Goal: Transaction & Acquisition: Purchase product/service

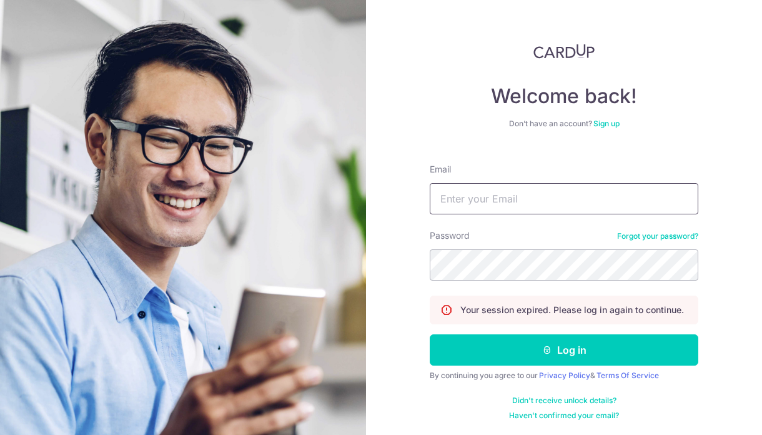
type input "[PERSON_NAME][EMAIL_ADDRESS][DOMAIN_NAME]"
click at [430, 334] on button "Log in" at bounding box center [564, 349] width 269 height 31
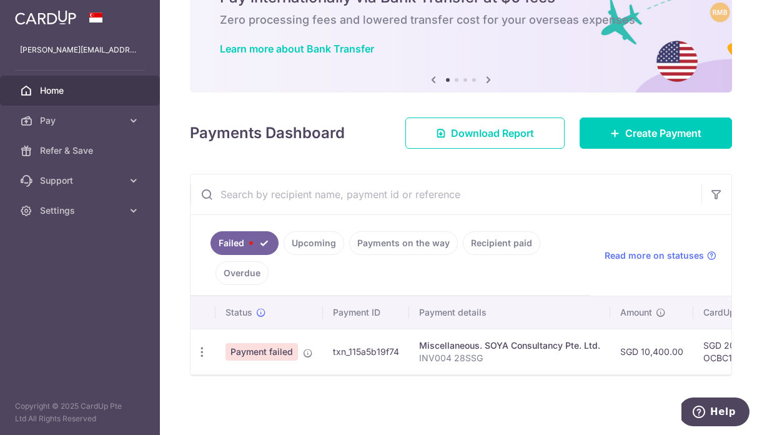
click at [279, 354] on span "Payment failed" at bounding box center [262, 351] width 72 height 17
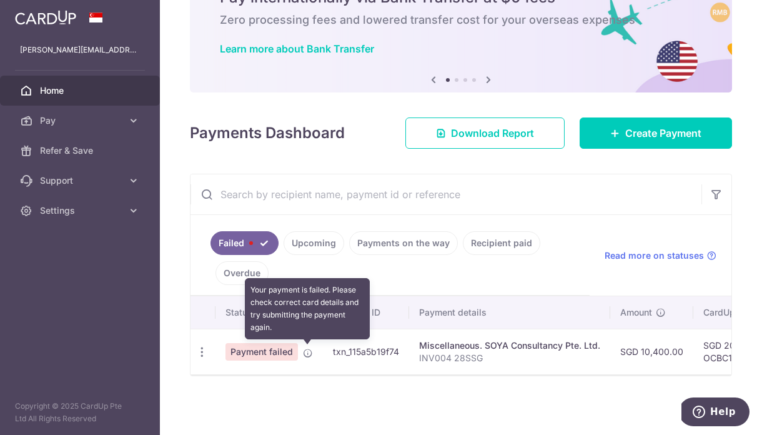
click at [305, 349] on icon at bounding box center [308, 353] width 10 height 10
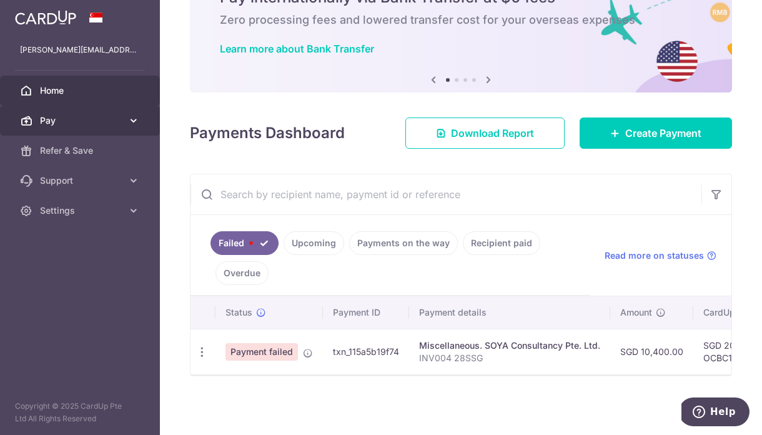
click at [94, 122] on span "Pay" at bounding box center [81, 120] width 82 height 12
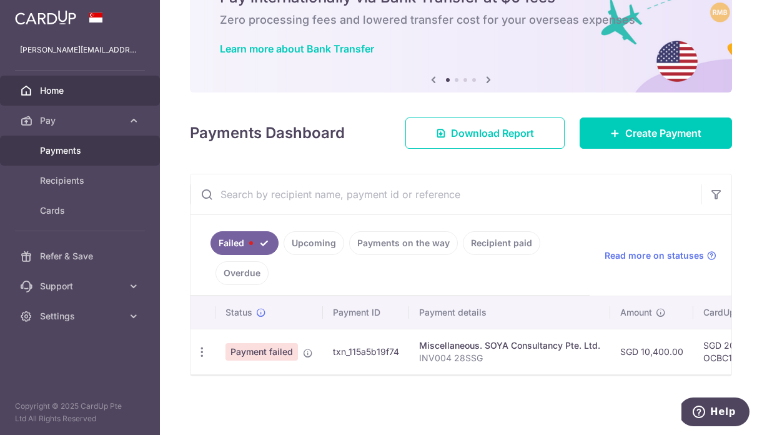
click at [105, 156] on span "Payments" at bounding box center [81, 150] width 82 height 12
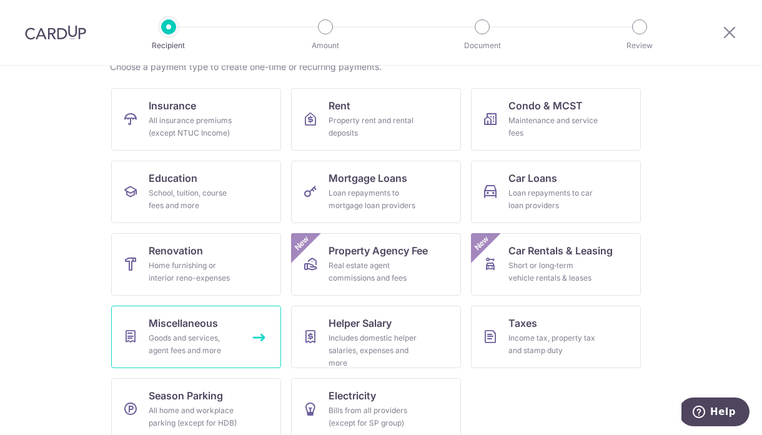
scroll to position [124, 0]
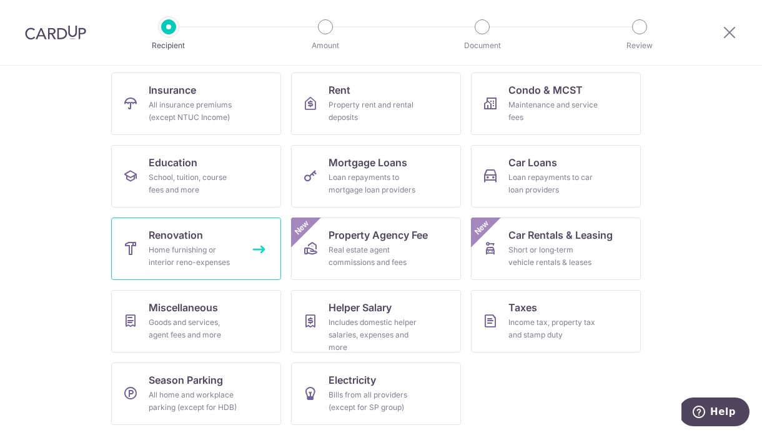
click at [212, 252] on div "Home furnishing or interior reno-expenses" at bounding box center [194, 256] width 90 height 25
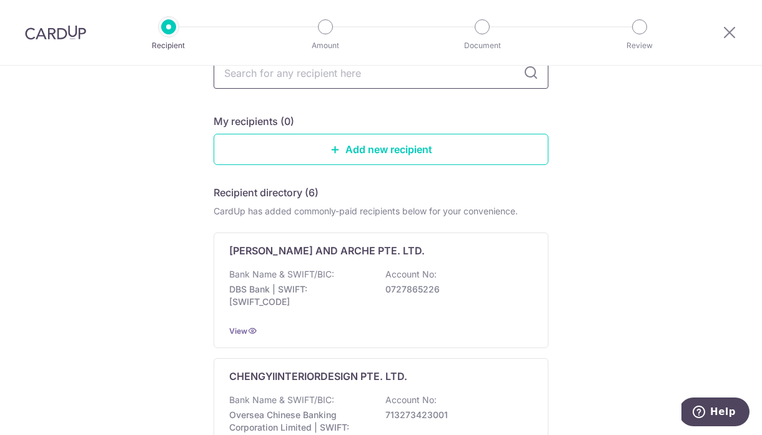
scroll to position [61, 0]
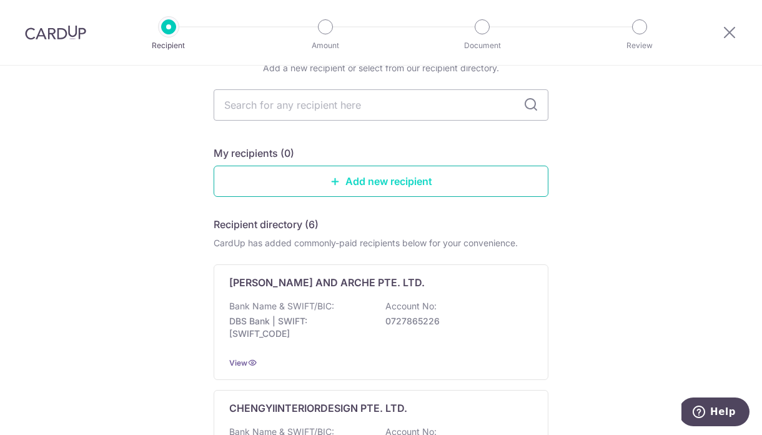
click at [443, 176] on link "Add new recipient" at bounding box center [381, 181] width 335 height 31
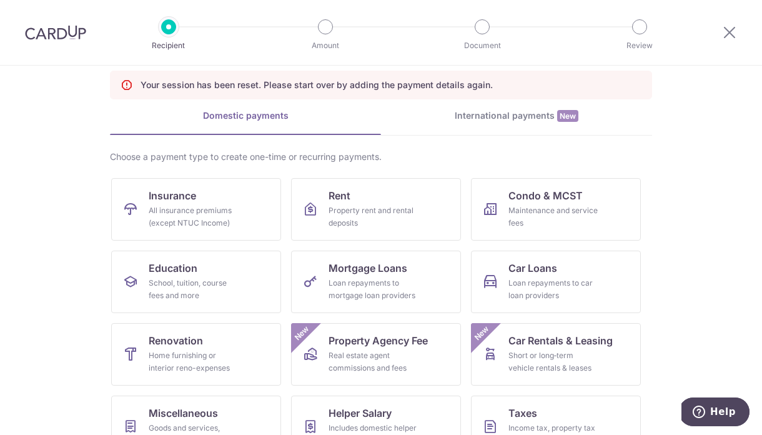
scroll to position [163, 0]
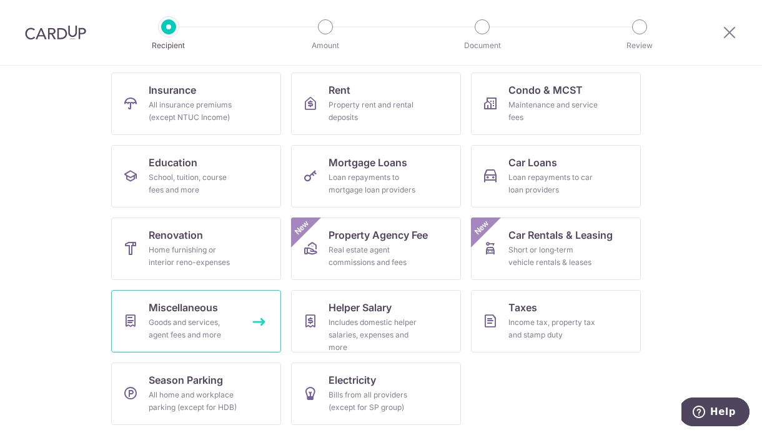
click at [204, 327] on div "Goods and services, agent fees and more" at bounding box center [194, 328] width 90 height 25
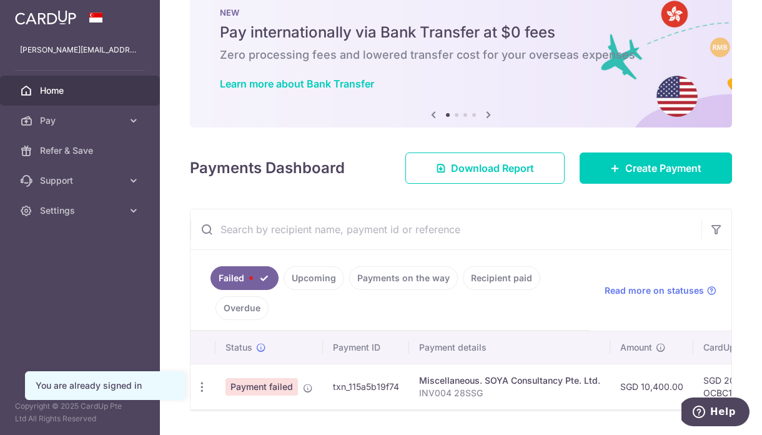
scroll to position [67, 0]
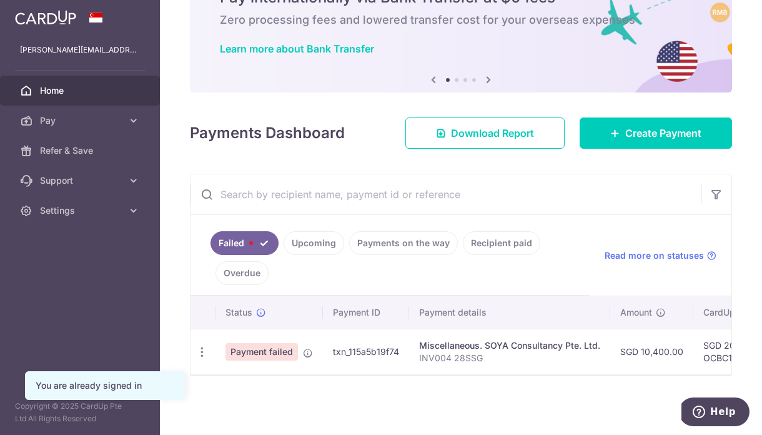
click at [587, 354] on p "INV004 28SSG" at bounding box center [509, 358] width 181 height 12
click at [548, 344] on div "Miscellaneous. SOYA Consultancy Pte. Ltd." at bounding box center [509, 345] width 181 height 12
click at [121, 117] on span "Pay" at bounding box center [81, 120] width 82 height 12
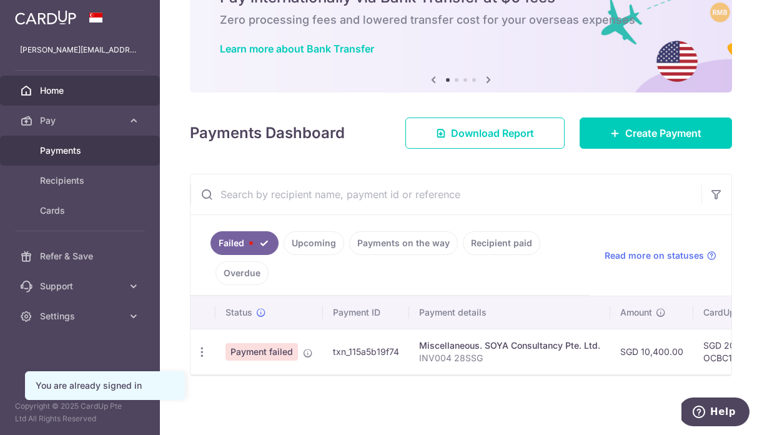
click at [112, 151] on span "Payments" at bounding box center [81, 150] width 82 height 12
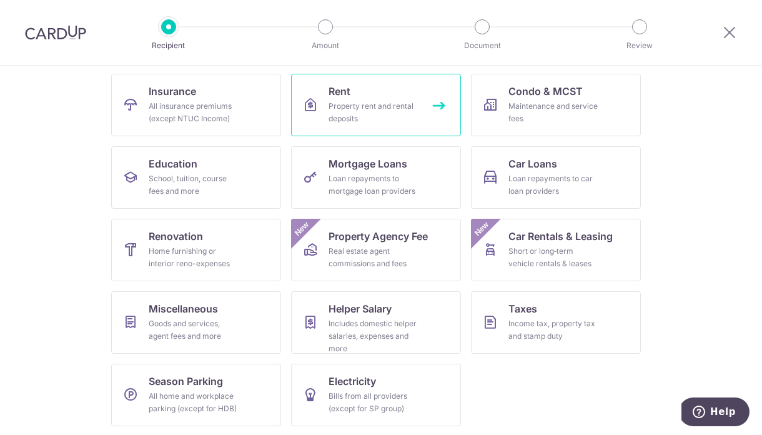
scroll to position [124, 0]
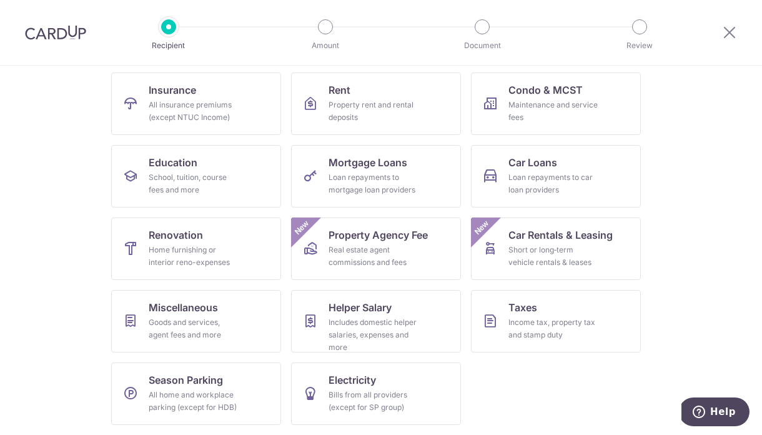
click at [727, 24] on div at bounding box center [729, 32] width 65 height 65
click at [727, 29] on icon at bounding box center [729, 32] width 15 height 16
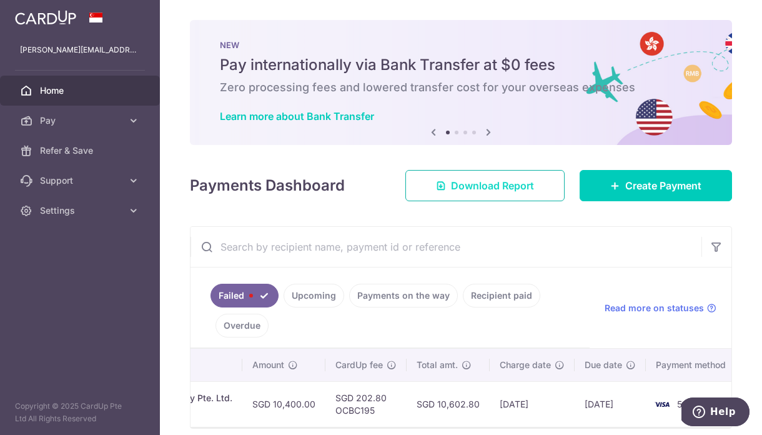
click at [497, 181] on span "Download Report" at bounding box center [492, 185] width 83 height 15
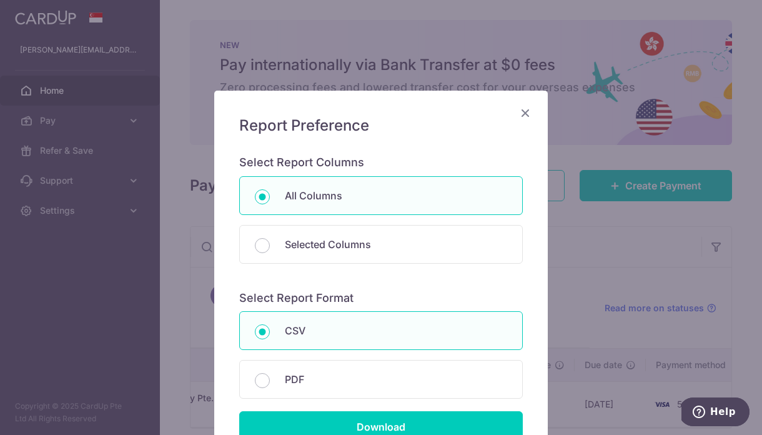
click at [520, 109] on icon "Close" at bounding box center [525, 113] width 15 height 16
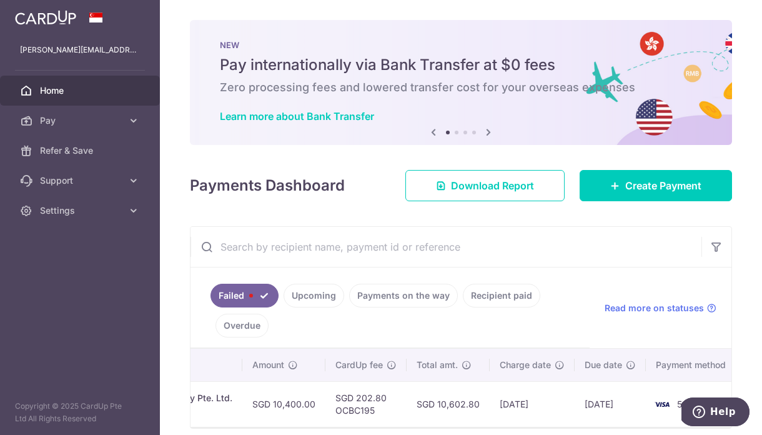
scroll to position [52, 0]
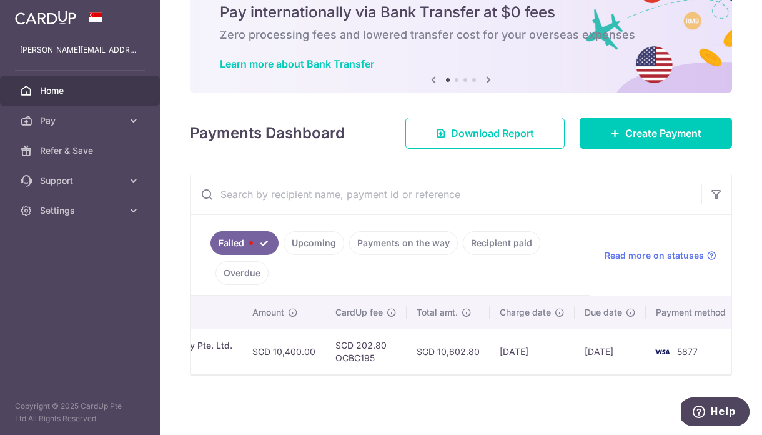
click at [300, 236] on link "Upcoming" at bounding box center [314, 243] width 61 height 24
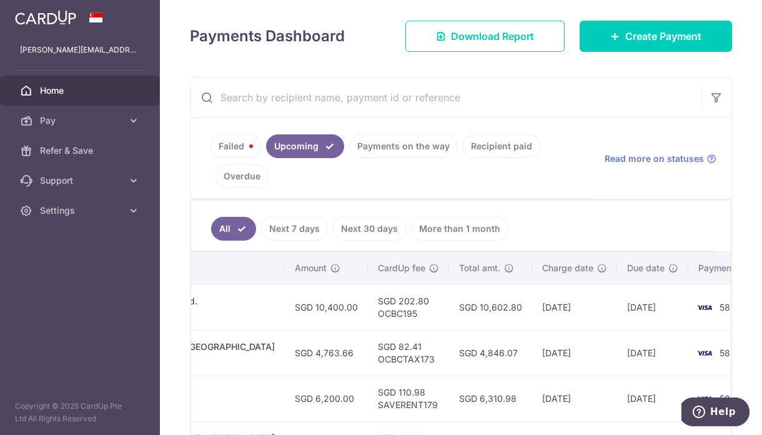
scroll to position [230, 0]
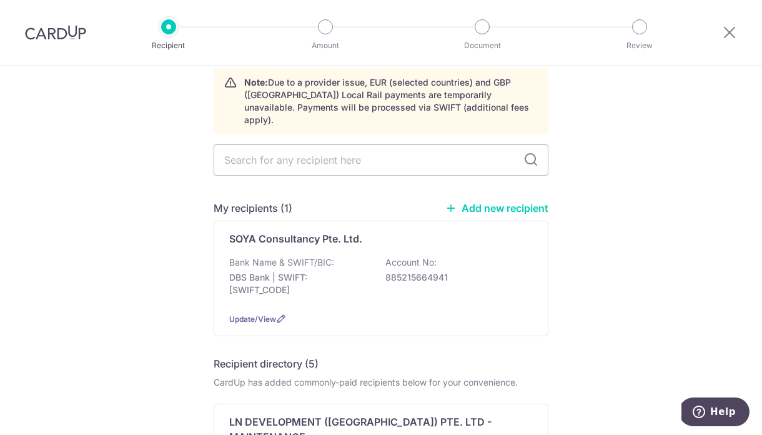
scroll to position [70, 0]
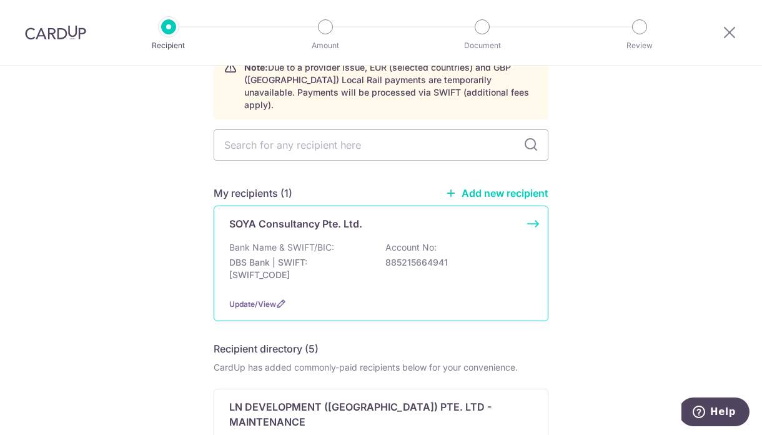
click at [330, 259] on p "DBS Bank | SWIFT: [SWIFT_CODE]" at bounding box center [299, 268] width 140 height 25
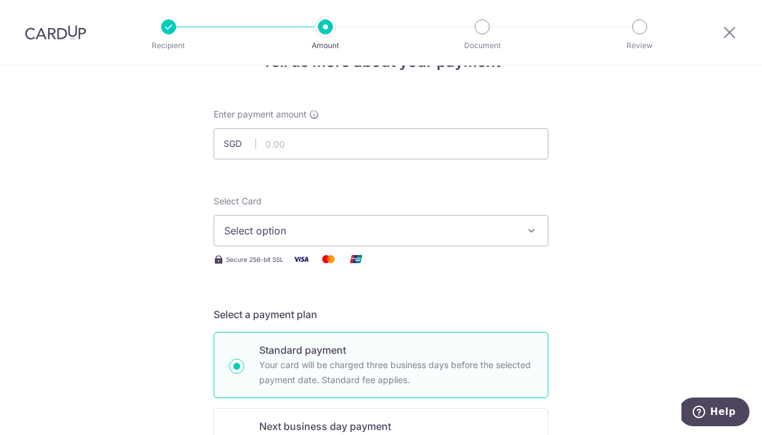
scroll to position [57, 0]
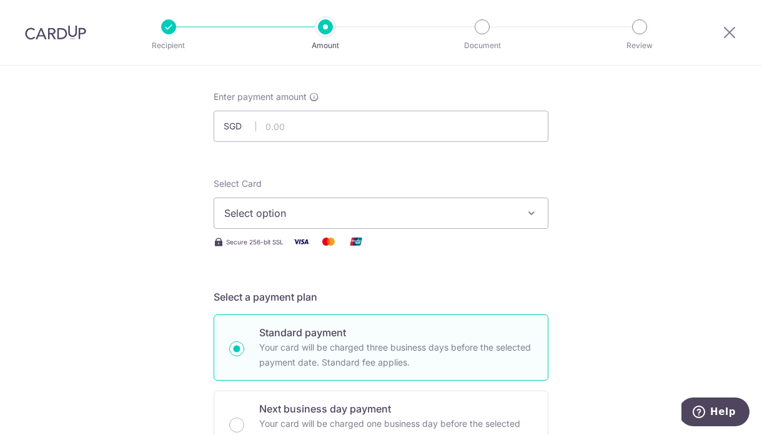
click at [411, 135] on input "text" at bounding box center [381, 126] width 335 height 31
type input "10,400.00"
click at [336, 219] on span "Select option" at bounding box center [369, 213] width 291 height 15
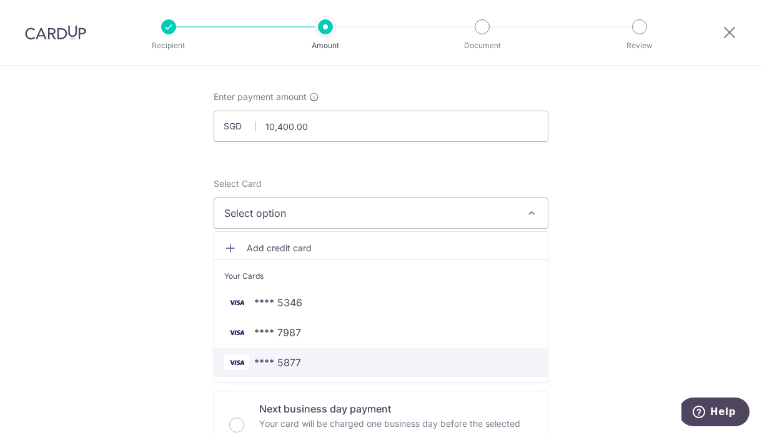
click at [309, 364] on span "**** 5877" at bounding box center [381, 362] width 314 height 15
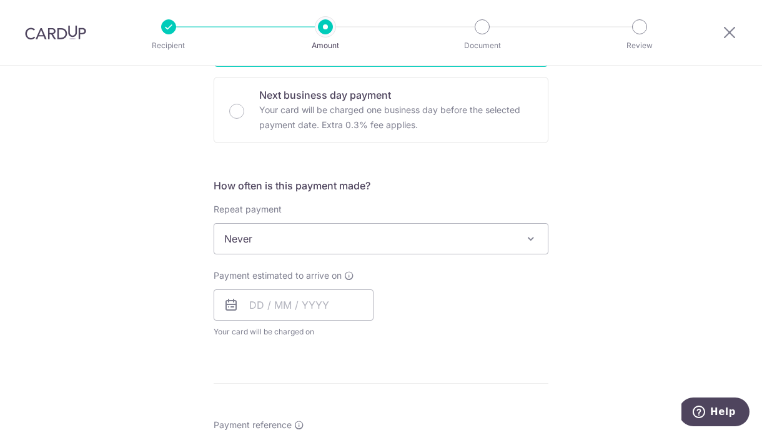
scroll to position [376, 0]
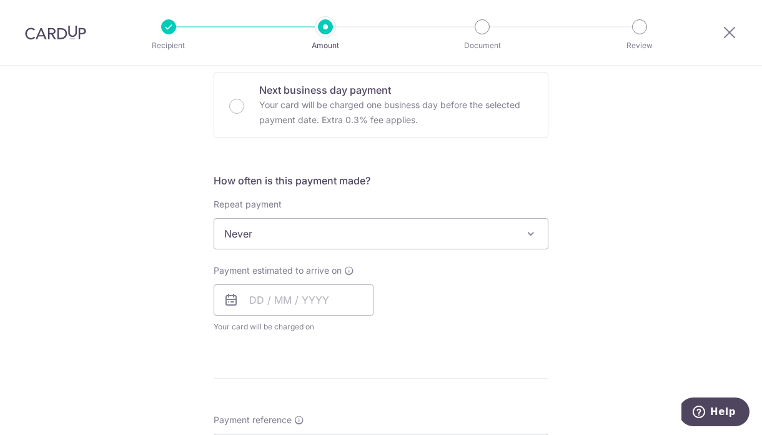
click at [344, 230] on span "Never" at bounding box center [381, 234] width 334 height 30
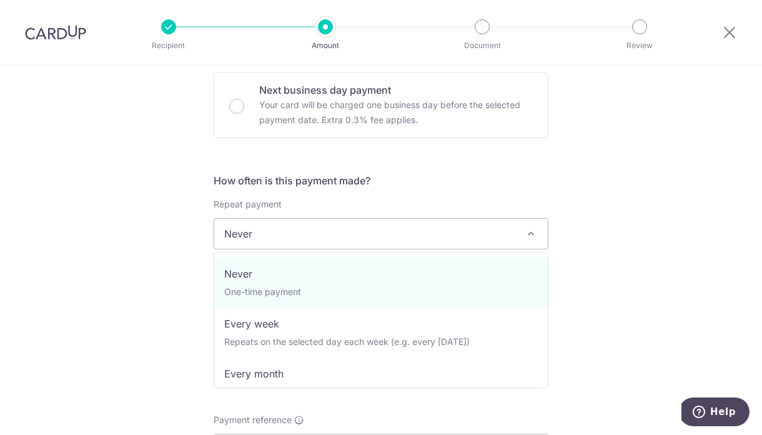
click at [343, 234] on span "Never" at bounding box center [381, 234] width 334 height 30
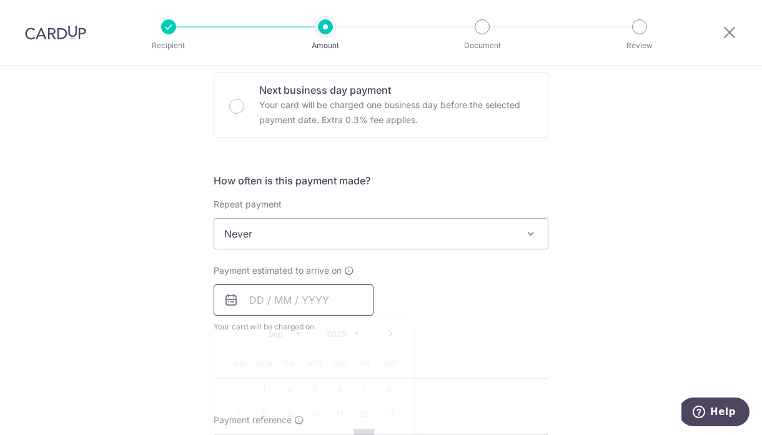
click at [259, 304] on input "text" at bounding box center [294, 299] width 160 height 31
click at [459, 262] on div "How often is this payment made? Repeat payment Never Every week Every month Eve…" at bounding box center [381, 258] width 335 height 170
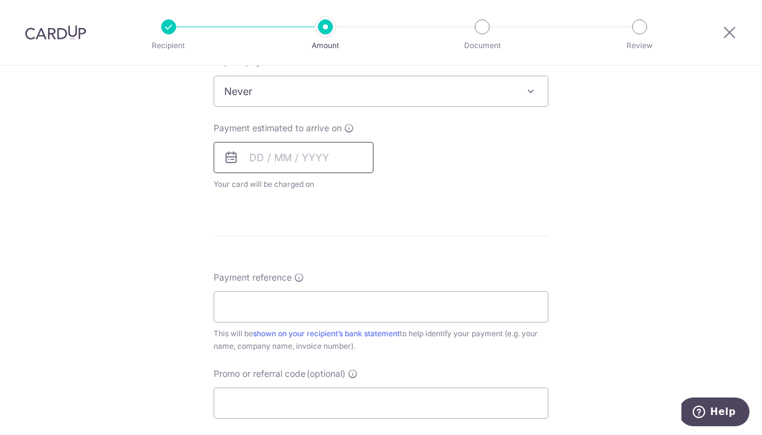
click at [249, 157] on input "text" at bounding box center [294, 157] width 160 height 31
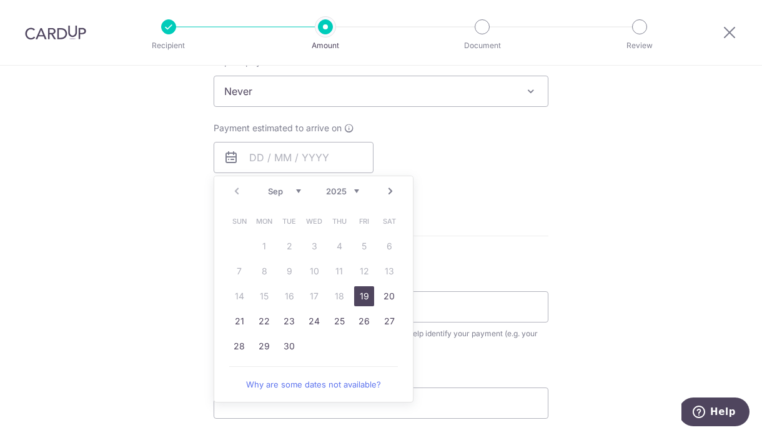
click at [367, 297] on link "19" at bounding box center [364, 296] width 20 height 20
type input "19/09/2025"
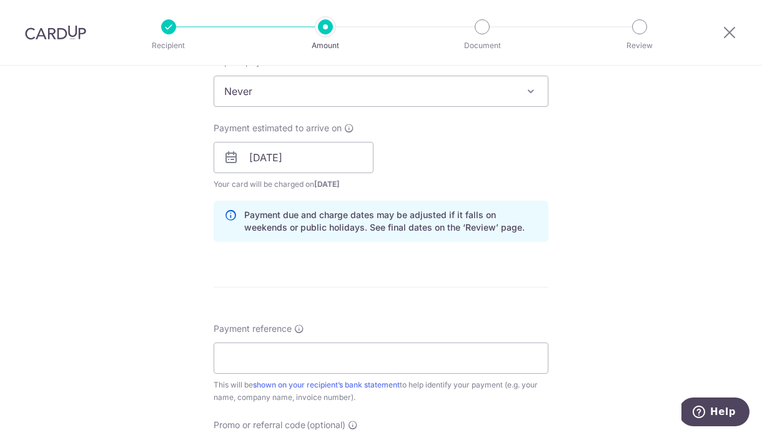
scroll to position [590, 0]
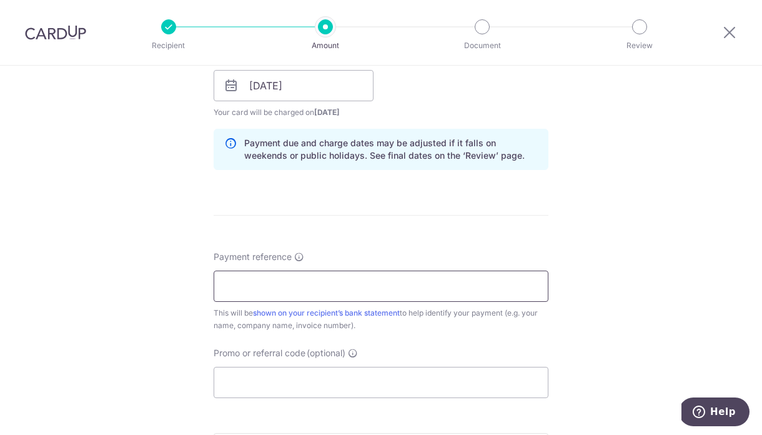
click at [372, 290] on input "Payment reference" at bounding box center [381, 285] width 335 height 31
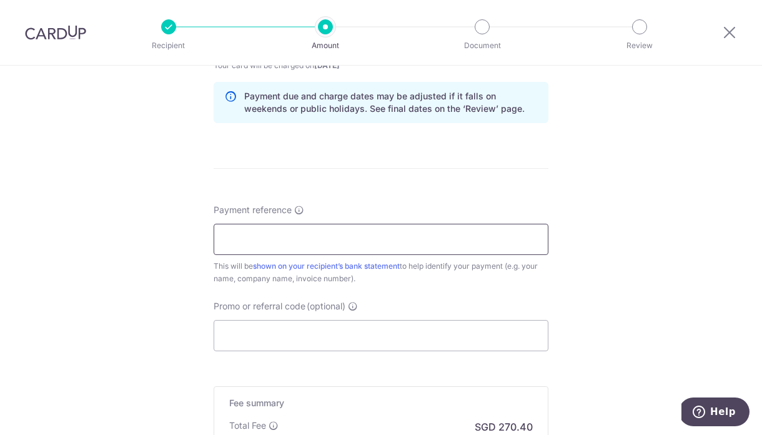
type input "Invoice No: INV004, 28SSG"
click at [356, 233] on input "Invoice No: INV004, 28SSG" at bounding box center [381, 239] width 335 height 31
click at [357, 234] on input "Invoice No: INV004, 28SSG" at bounding box center [381, 239] width 335 height 31
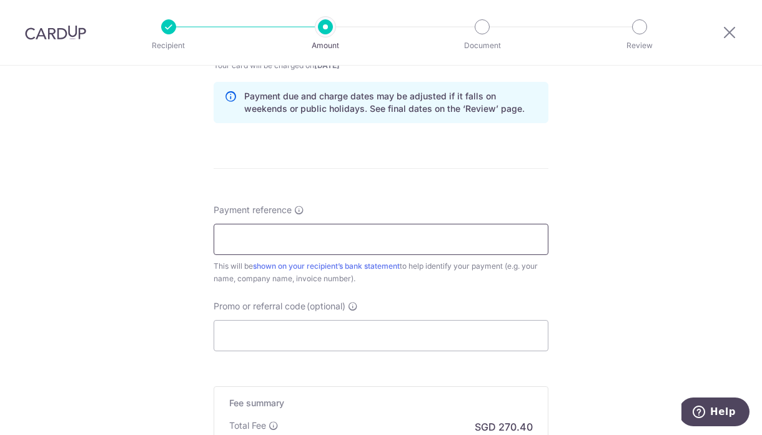
click at [354, 249] on input "Payment reference" at bounding box center [381, 239] width 335 height 31
type input "INV004 28SSG"
click at [325, 350] on input "Promo or referral code (optional)" at bounding box center [381, 335] width 335 height 31
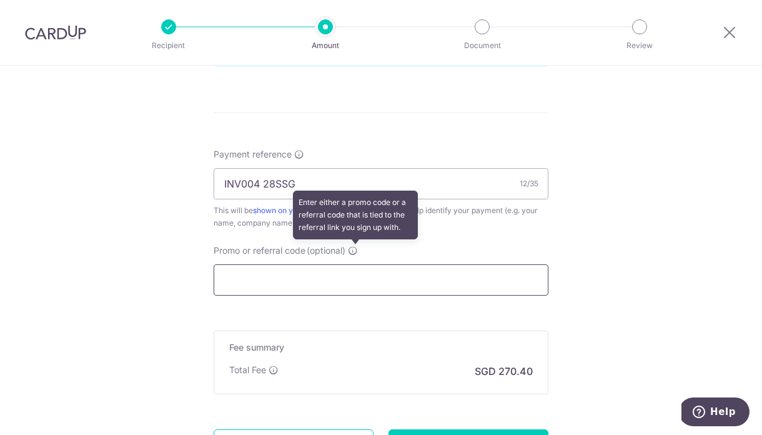
scroll to position [693, 0]
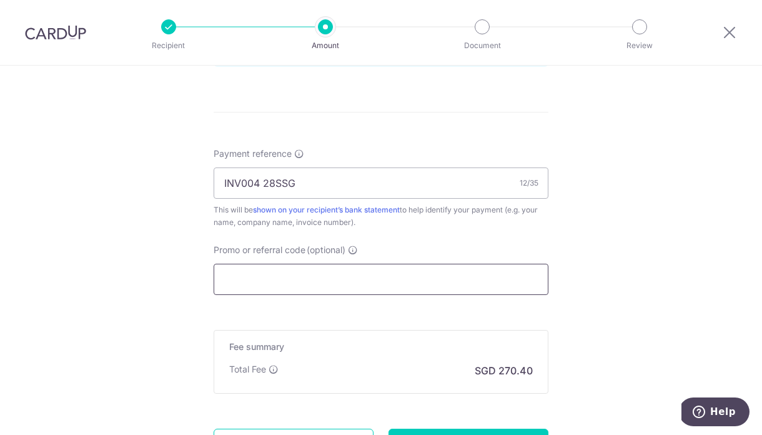
paste input "OCBC195"
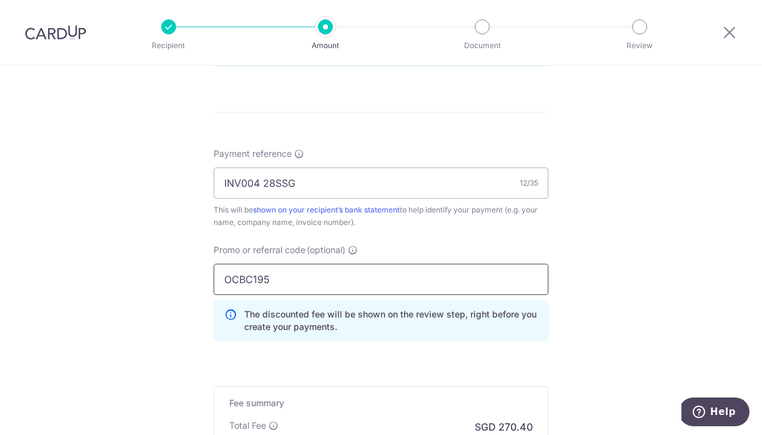
scroll to position [868, 0]
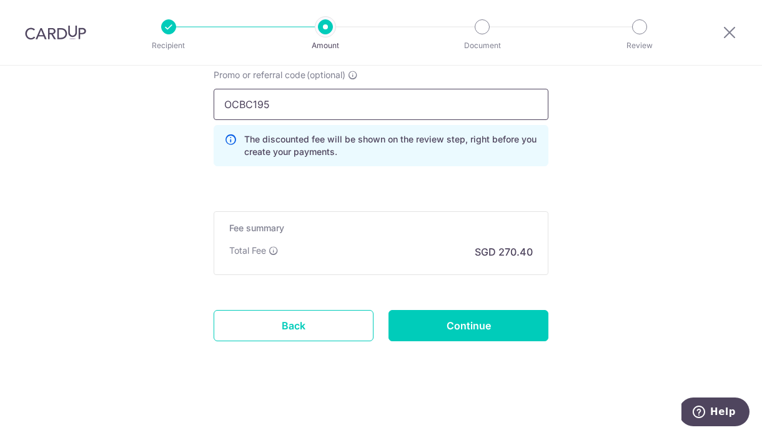
type input "OCBC195"
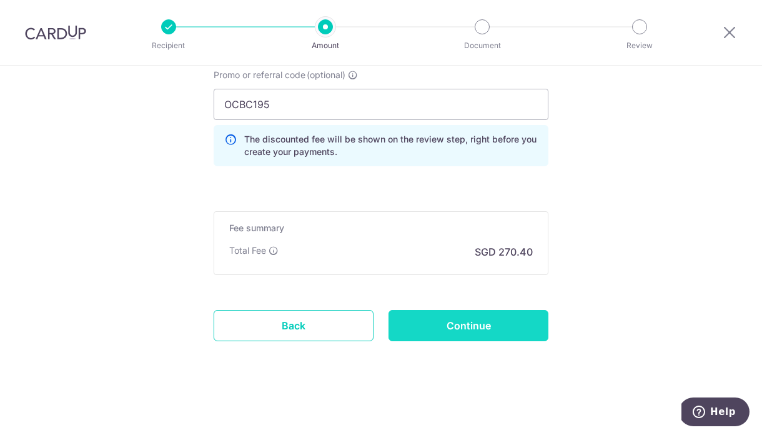
click at [477, 329] on input "Continue" at bounding box center [469, 325] width 160 height 31
type input "Create Schedule"
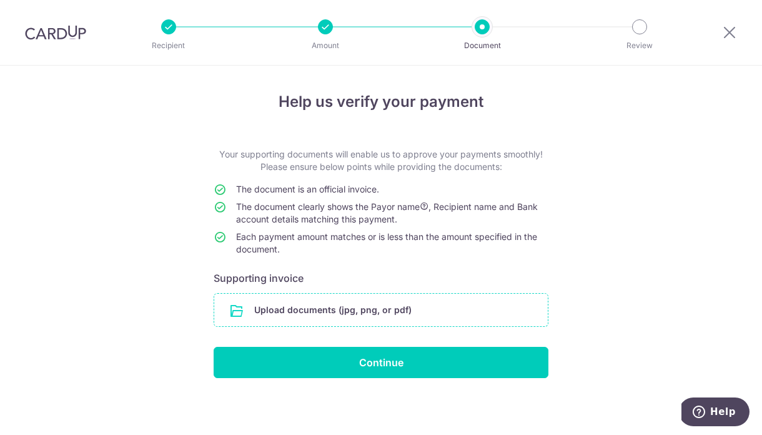
click at [414, 306] on input "file" at bounding box center [381, 310] width 334 height 32
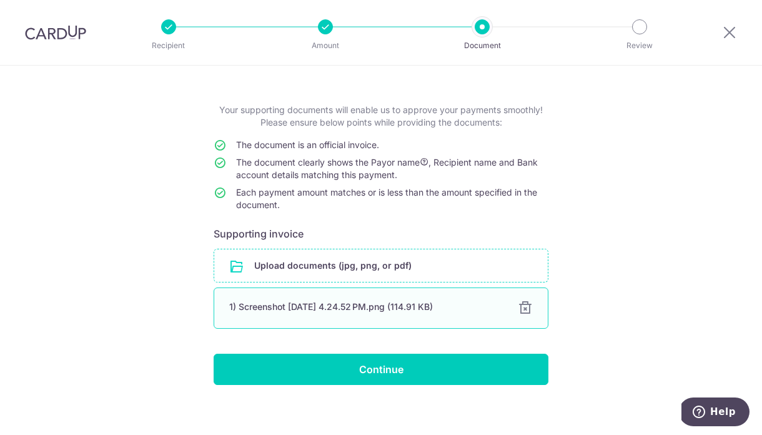
scroll to position [53, 0]
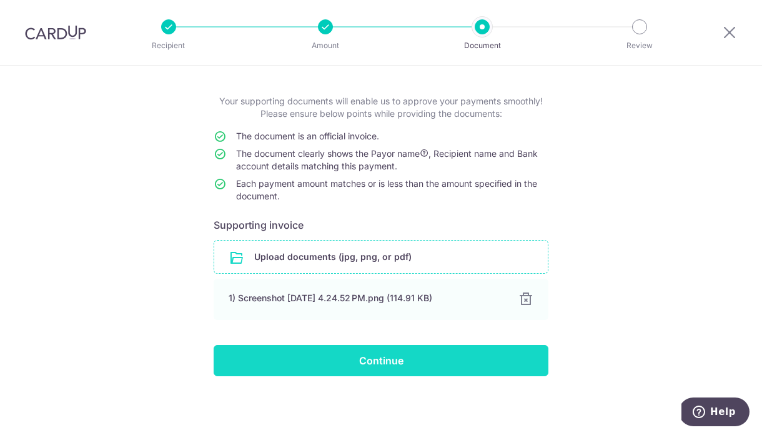
click at [463, 366] on input "Continue" at bounding box center [381, 360] width 335 height 31
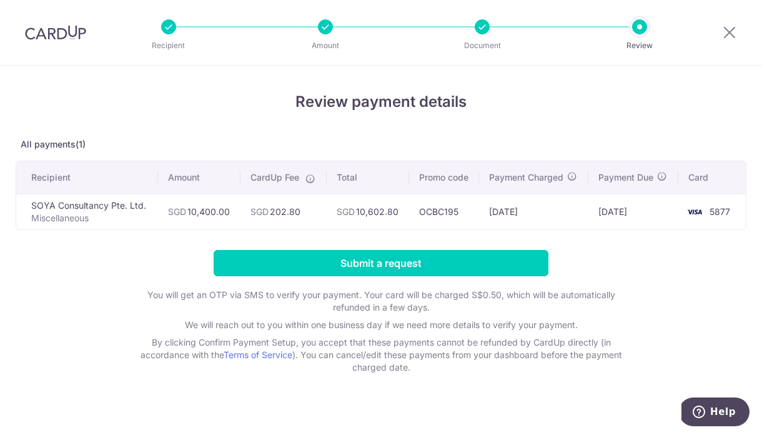
scroll to position [12, 0]
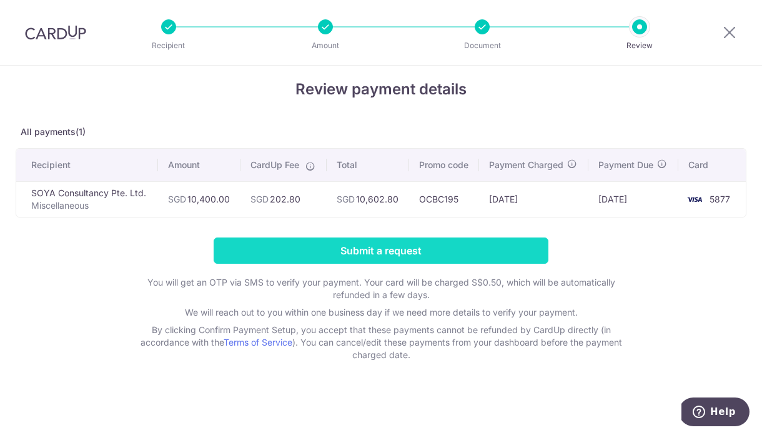
click at [354, 254] on input "Submit a request" at bounding box center [381, 250] width 335 height 26
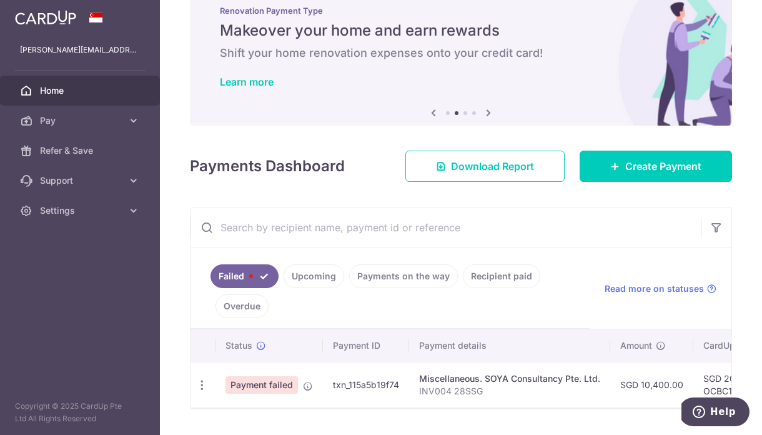
scroll to position [67, 0]
